Goal: Information Seeking & Learning: Learn about a topic

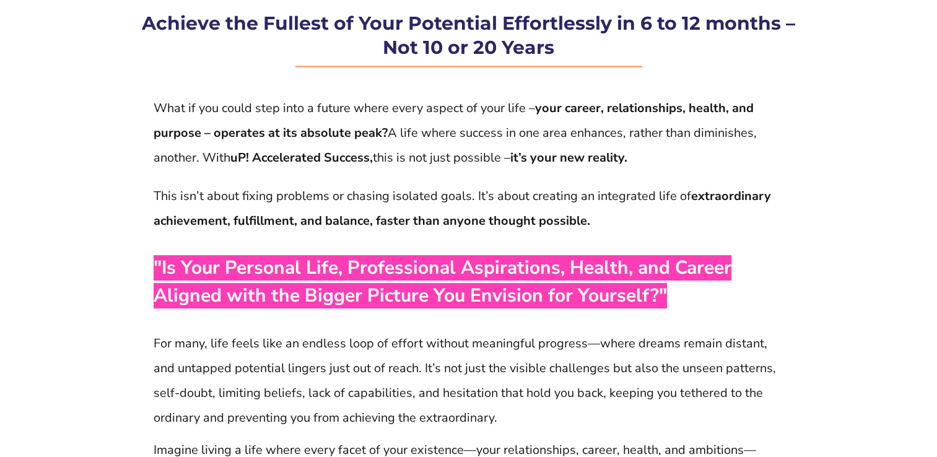
scroll to position [272, 0]
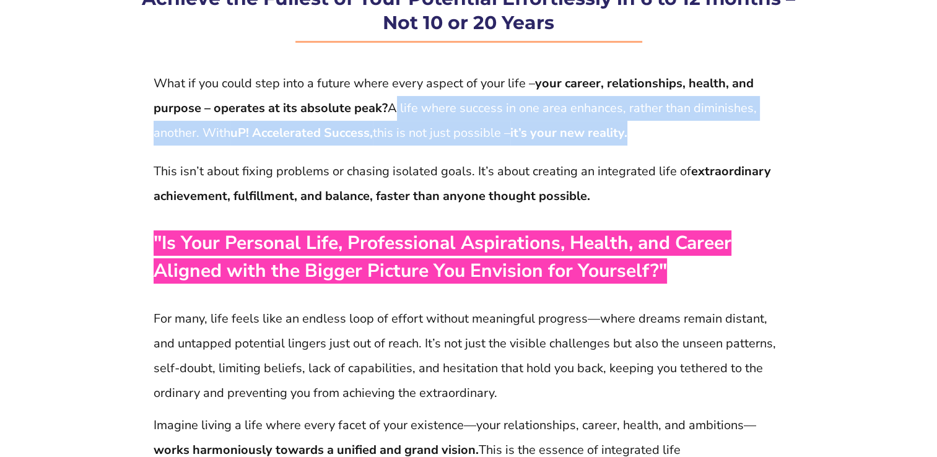
drag, startPoint x: 387, startPoint y: 108, endPoint x: 641, endPoint y: 142, distance: 256.8
click at [641, 142] on p "What if you could step into a future where every aspect of your life – your car…" at bounding box center [469, 108] width 630 height 74
copy p "A life where success in one area enhances, rather than diminishes, another. Wit…"
